Goal: Information Seeking & Learning: Learn about a topic

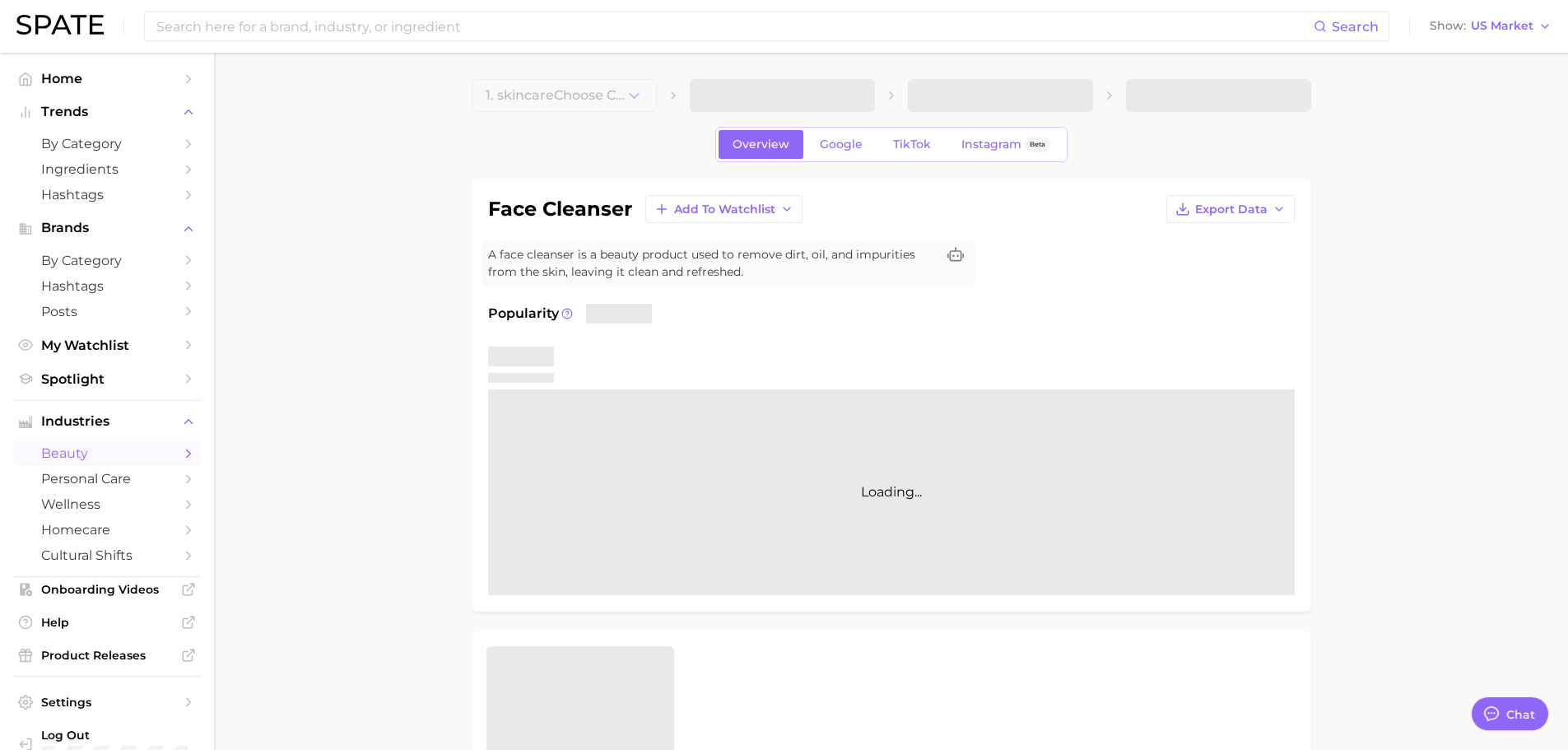
type textarea "x"
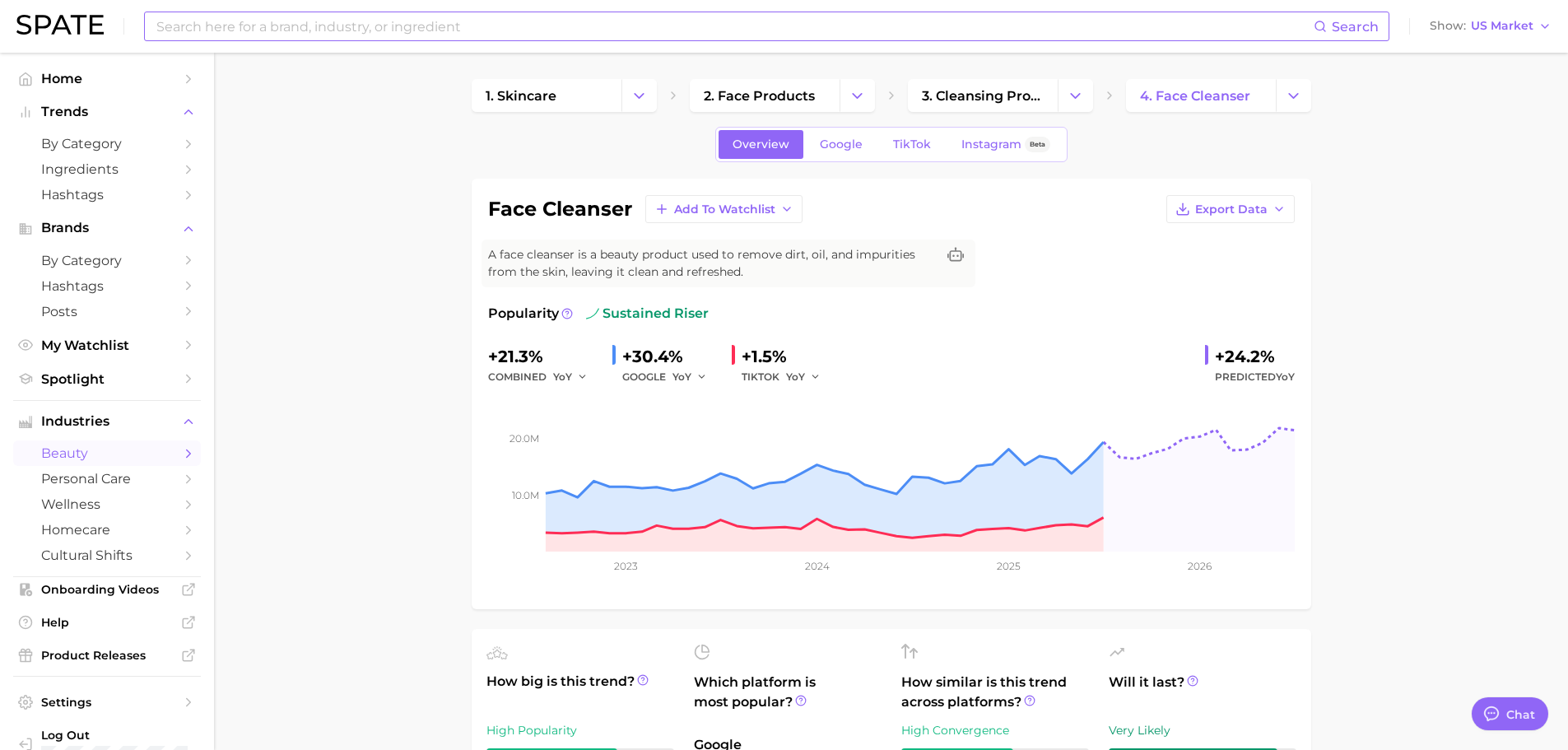
click at [528, 28] on input at bounding box center [734, 26] width 1159 height 28
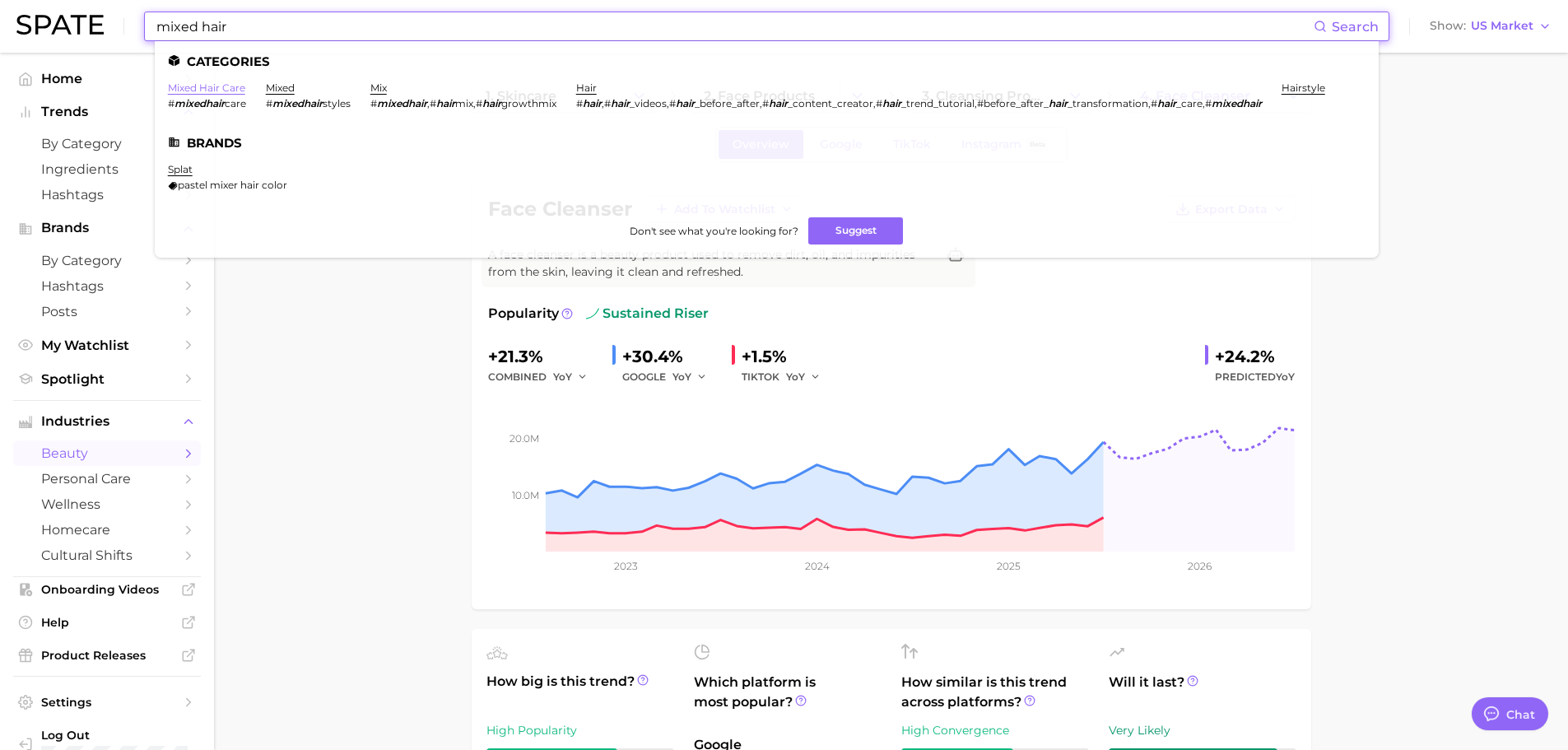
type input "mixed hair"
click at [234, 84] on link "mixed hair care" at bounding box center [207, 88] width 78 height 12
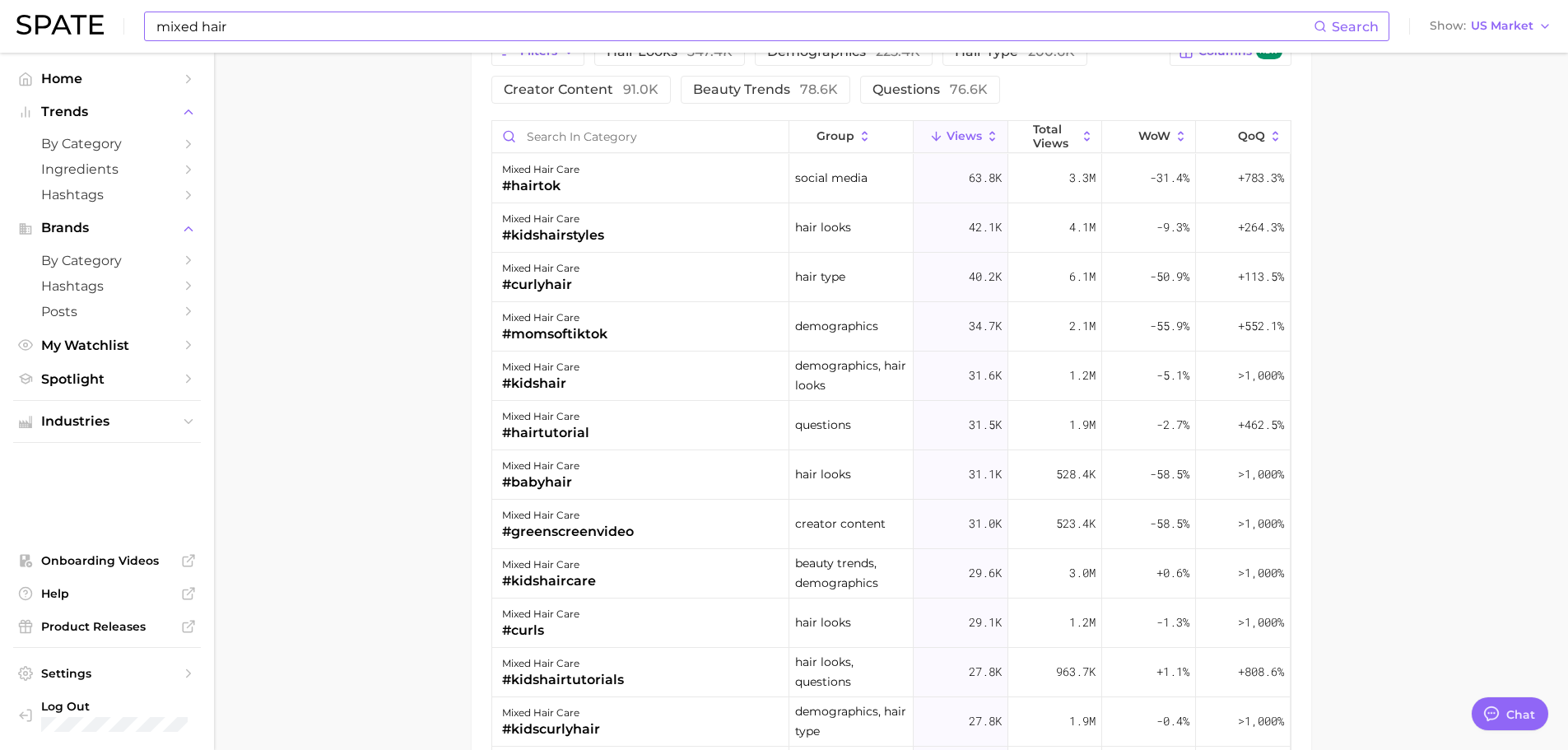
scroll to position [1316, 0]
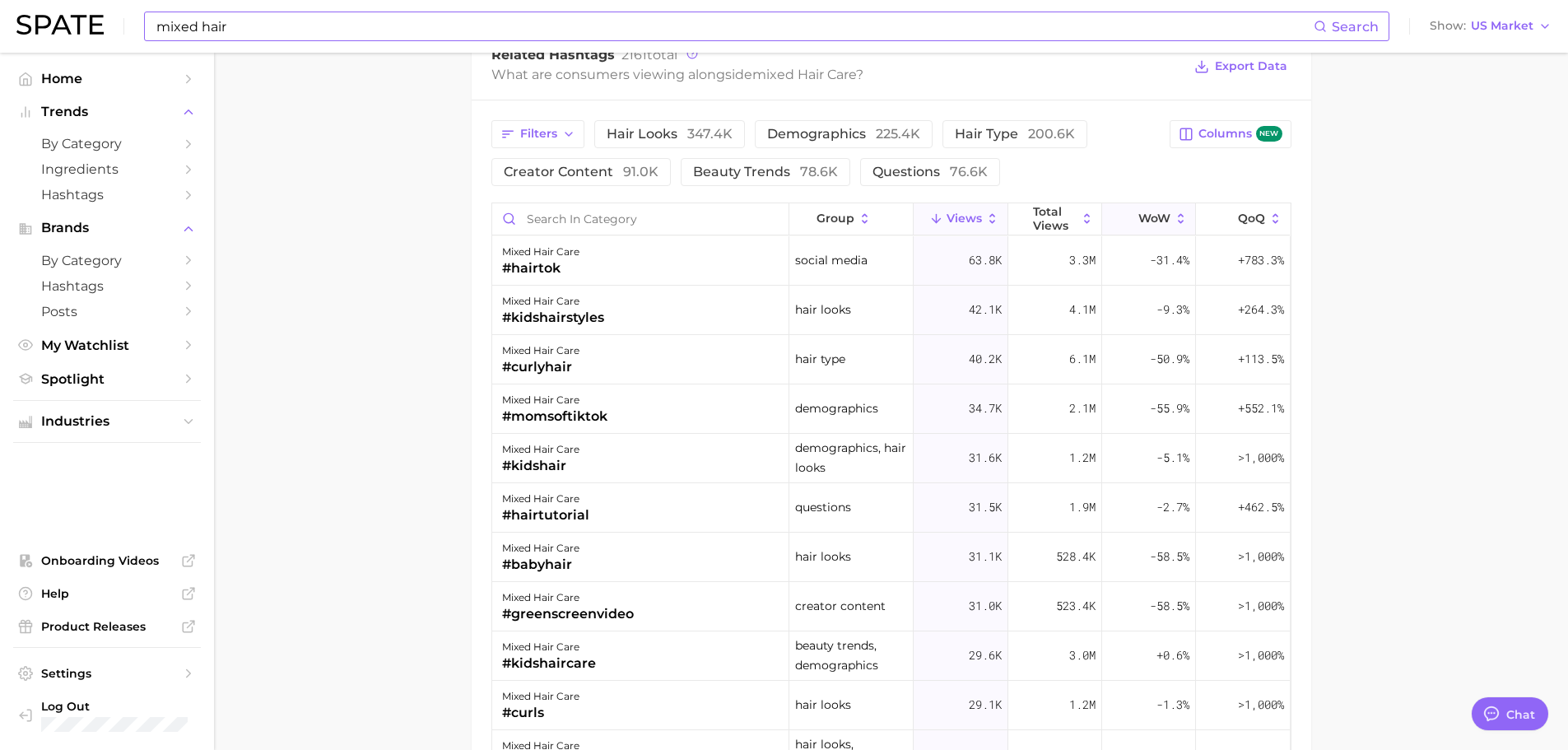
click at [1173, 217] on icon at bounding box center [1180, 218] width 15 height 15
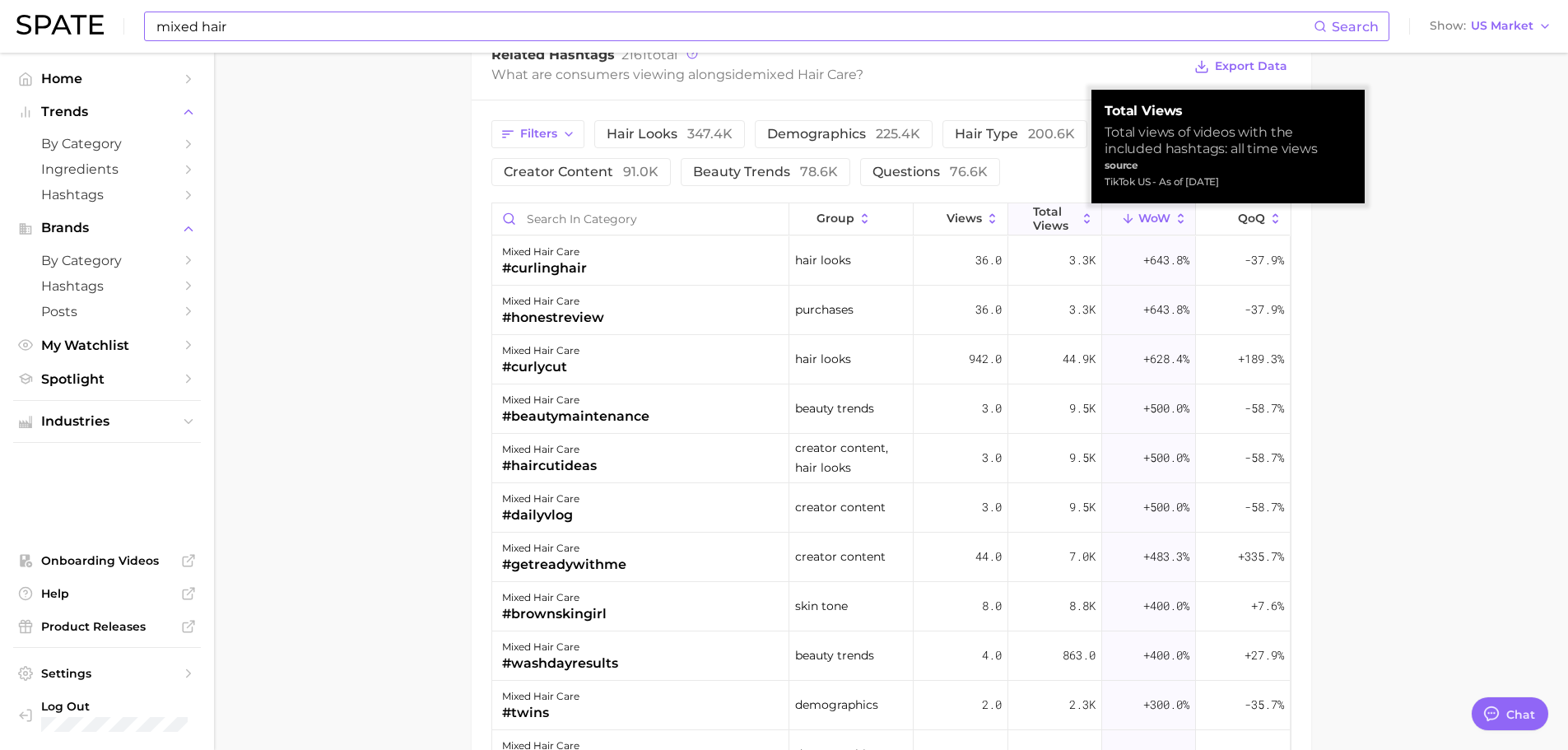
click at [1081, 220] on icon at bounding box center [1087, 218] width 15 height 15
